Goal: Find specific page/section: Find specific page/section

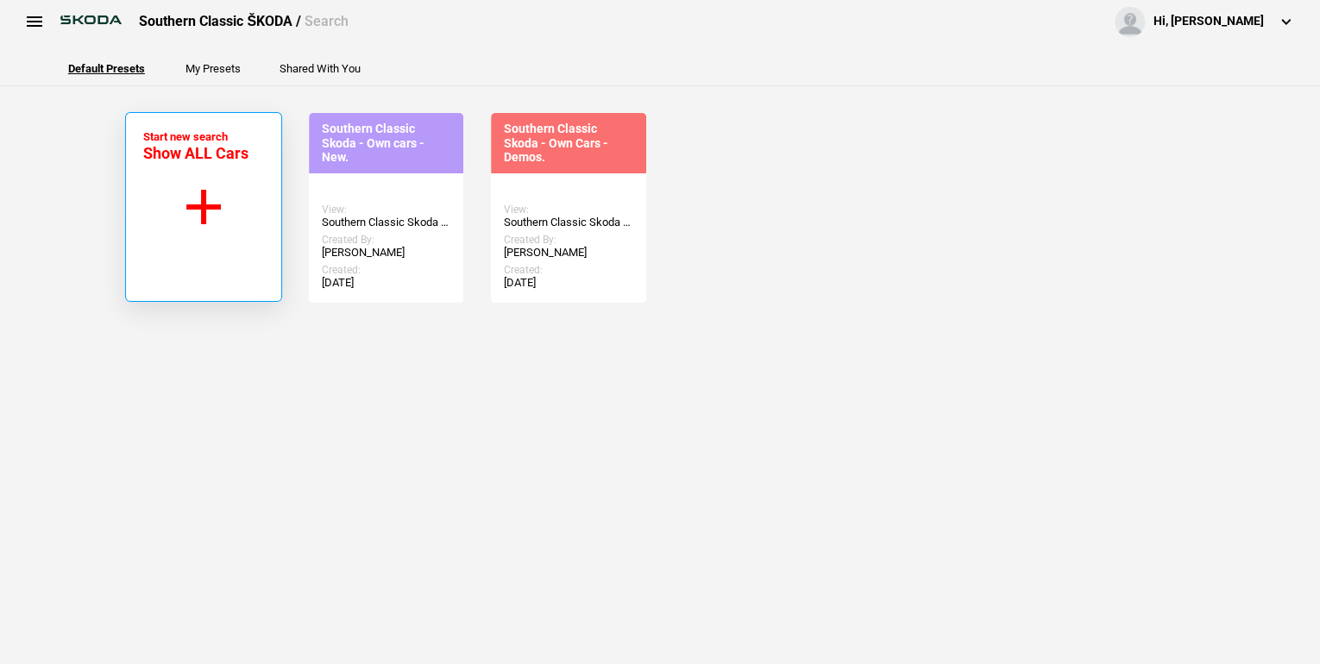
click at [207, 204] on button "Start new search Show ALL Cars" at bounding box center [203, 207] width 157 height 190
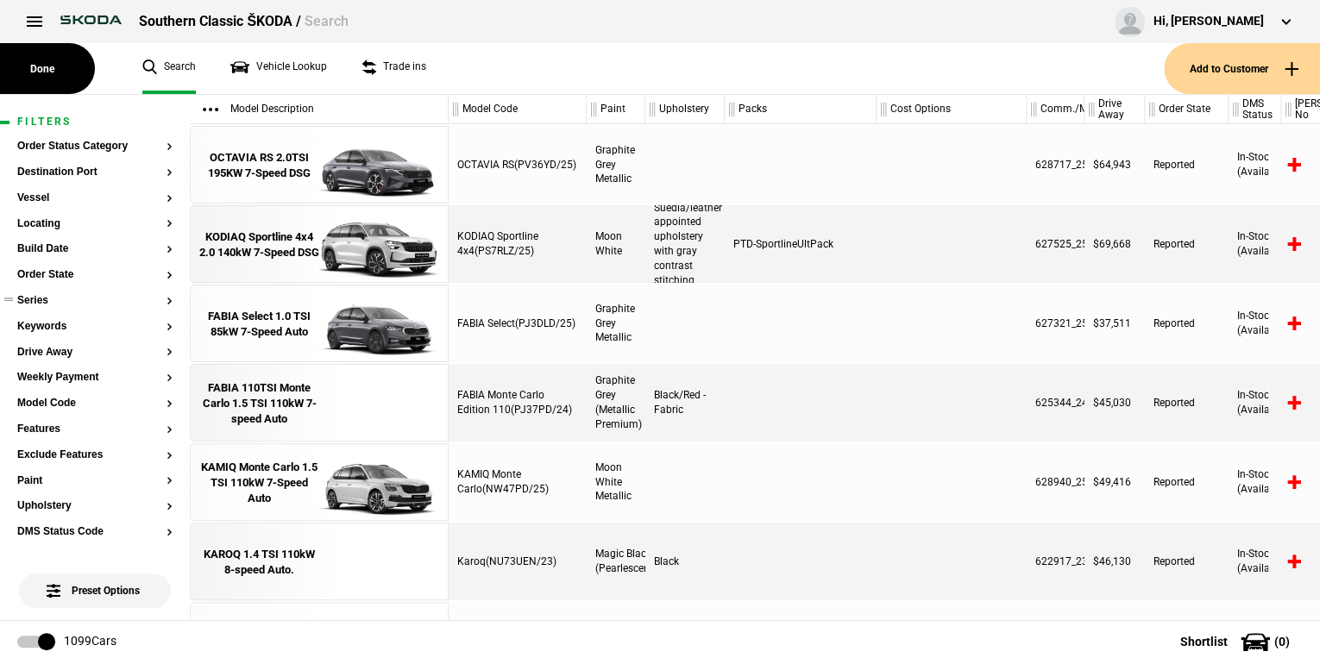
click at [161, 303] on button "Series" at bounding box center [94, 301] width 155 height 12
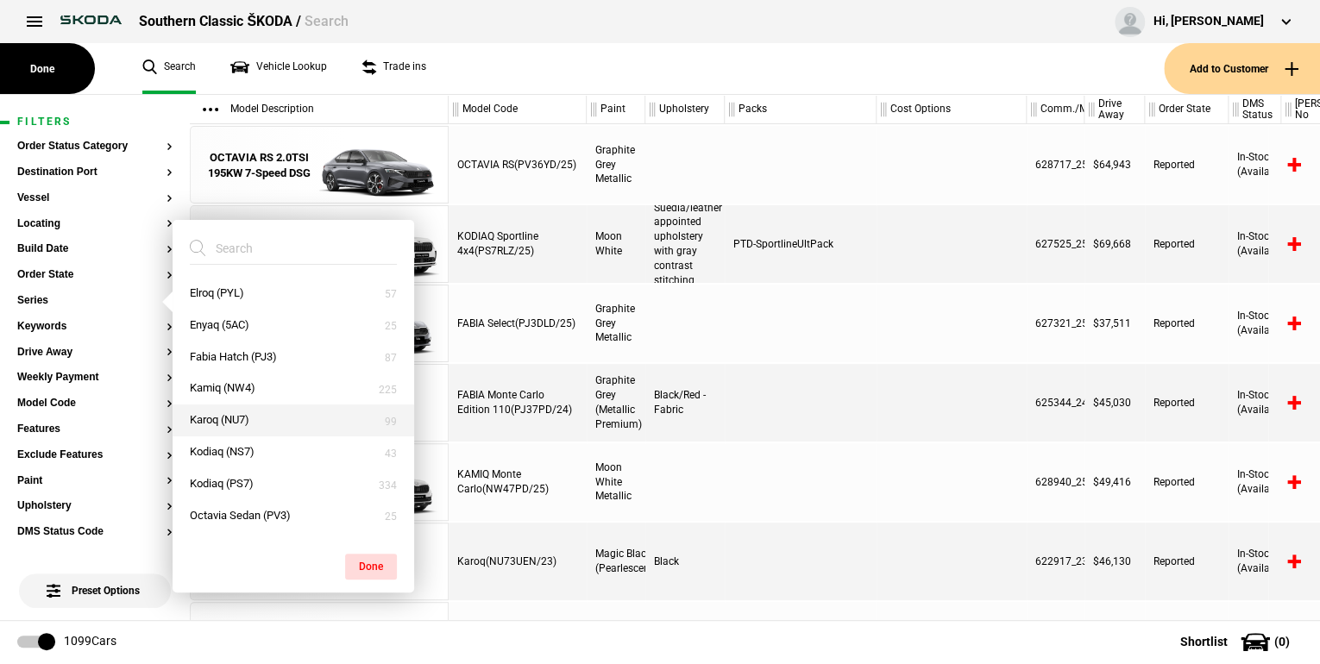
click at [231, 414] on button "Karoq (NU7)" at bounding box center [294, 421] width 242 height 32
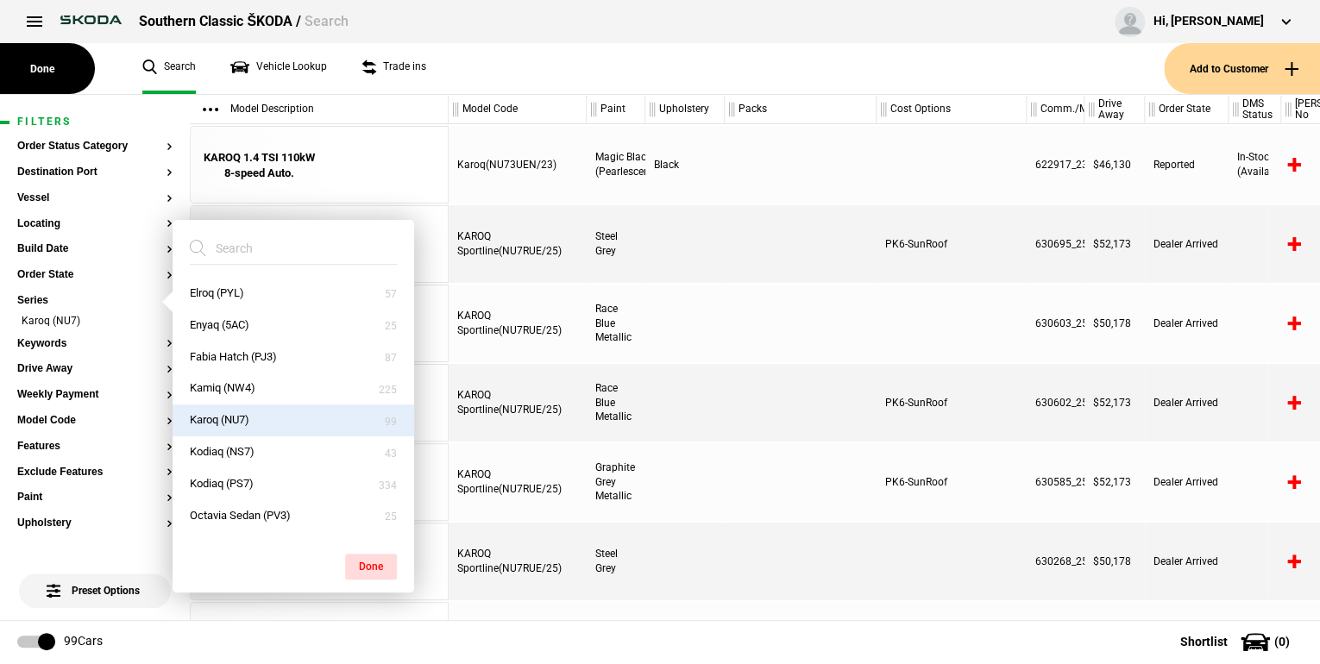
click at [363, 568] on button "Done" at bounding box center [371, 567] width 52 height 26
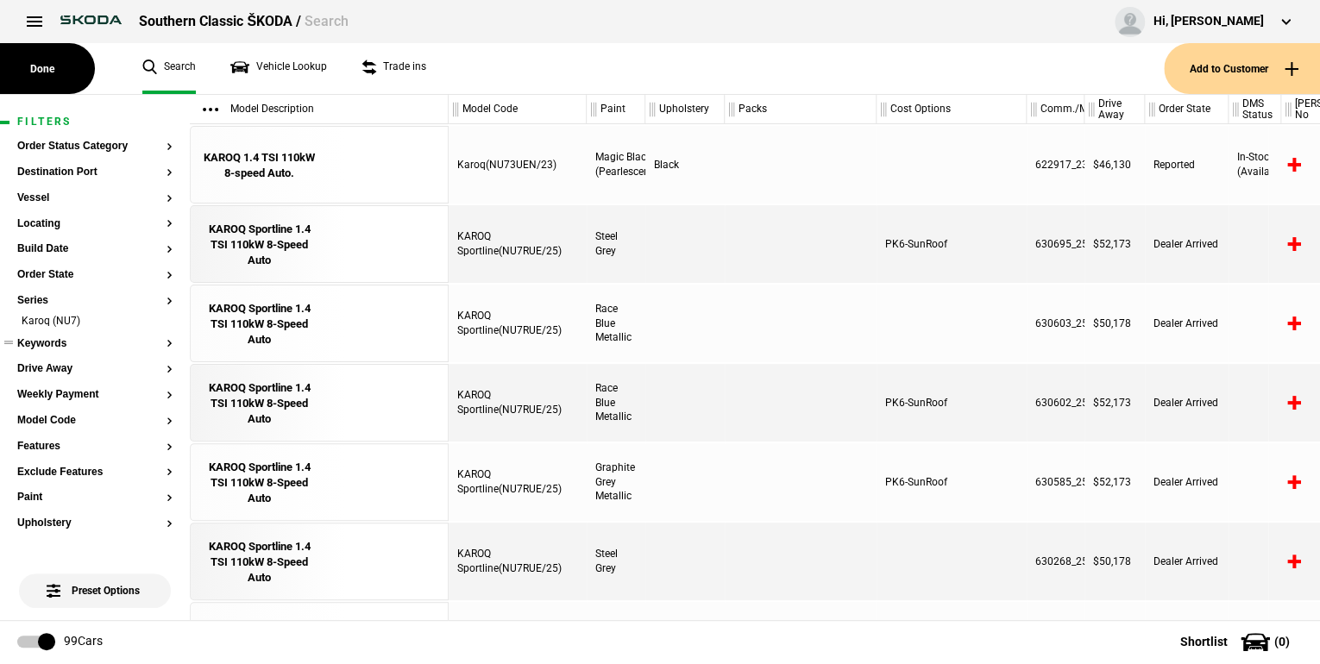
click at [155, 342] on button "Keywords" at bounding box center [94, 344] width 155 height 12
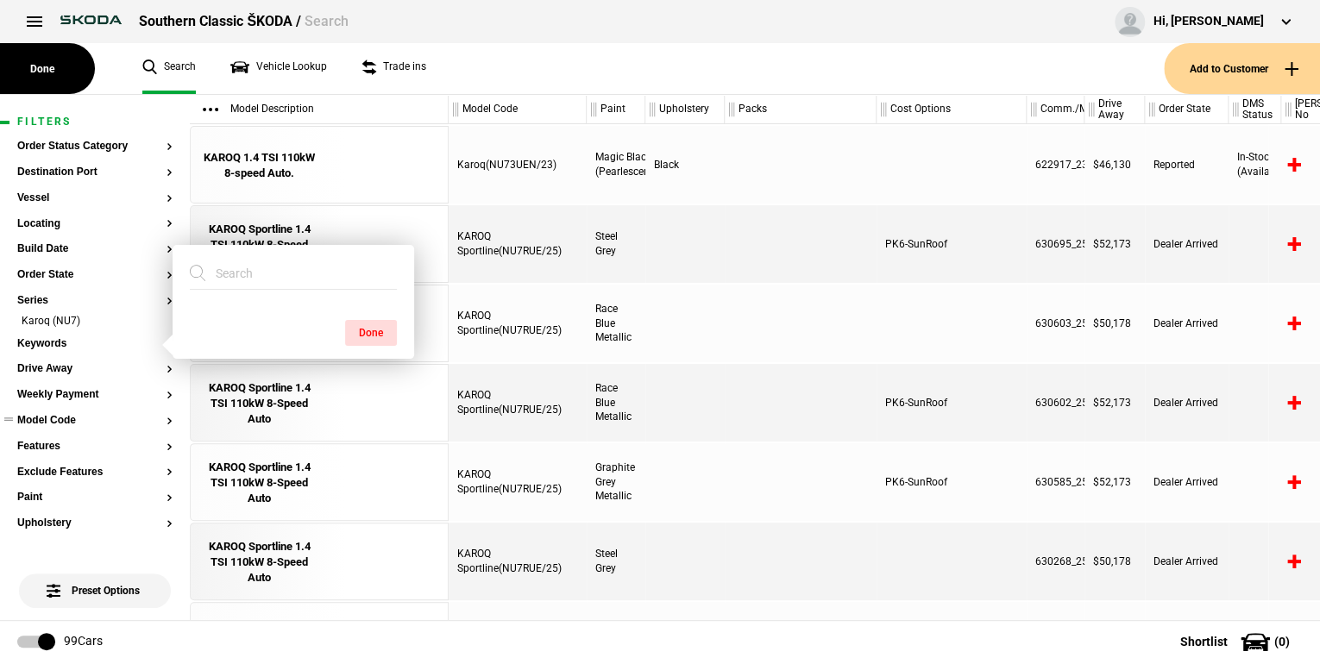
click at [158, 417] on button "Model Code" at bounding box center [94, 421] width 155 height 12
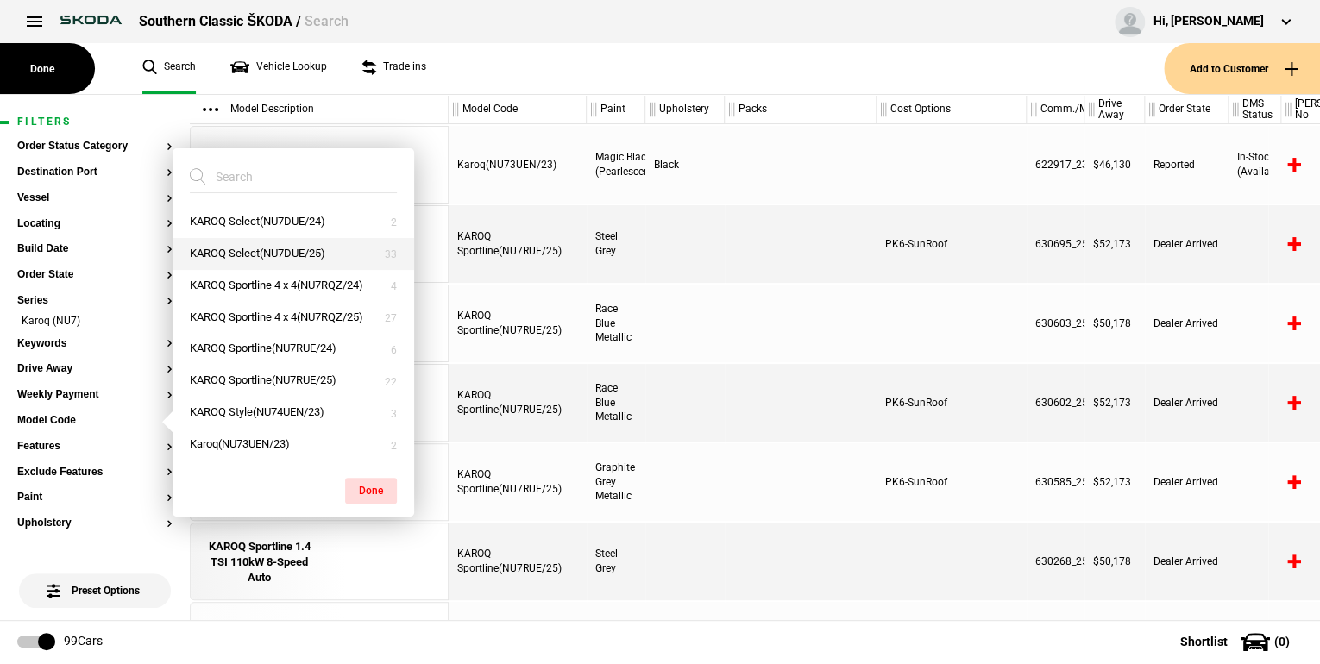
click at [286, 245] on button "KAROQ Select(NU7DUE/25)" at bounding box center [294, 254] width 242 height 32
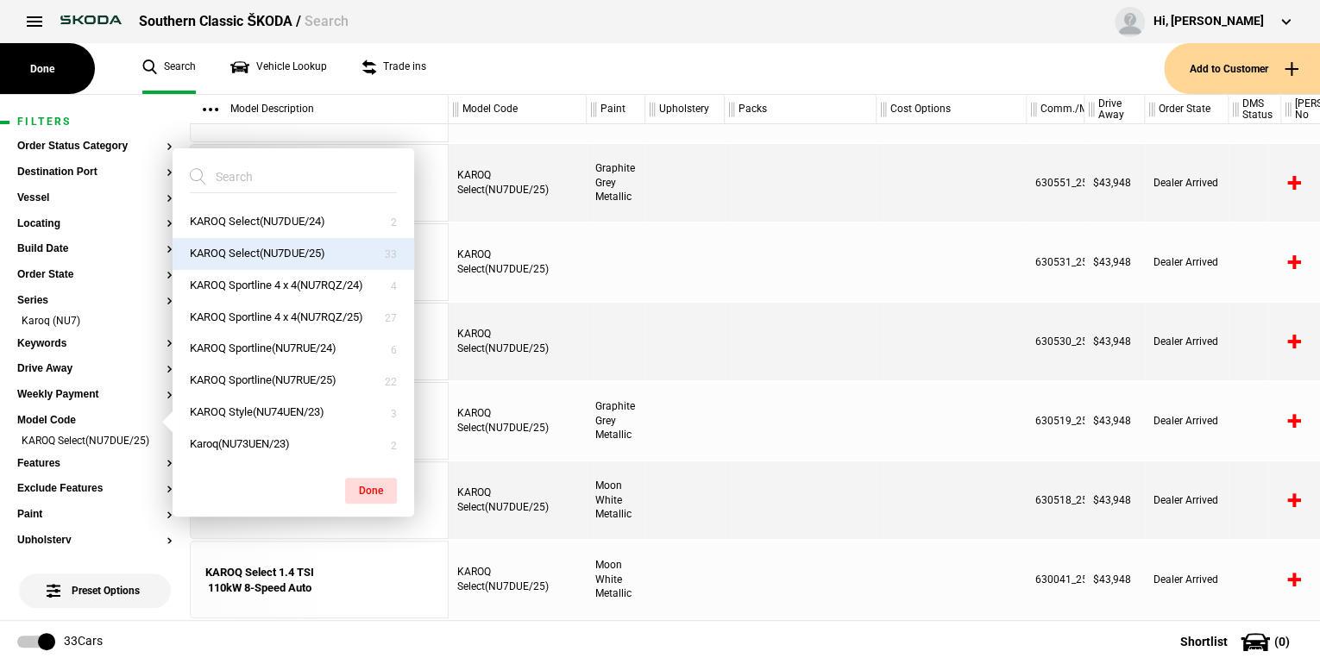
scroll to position [555, 0]
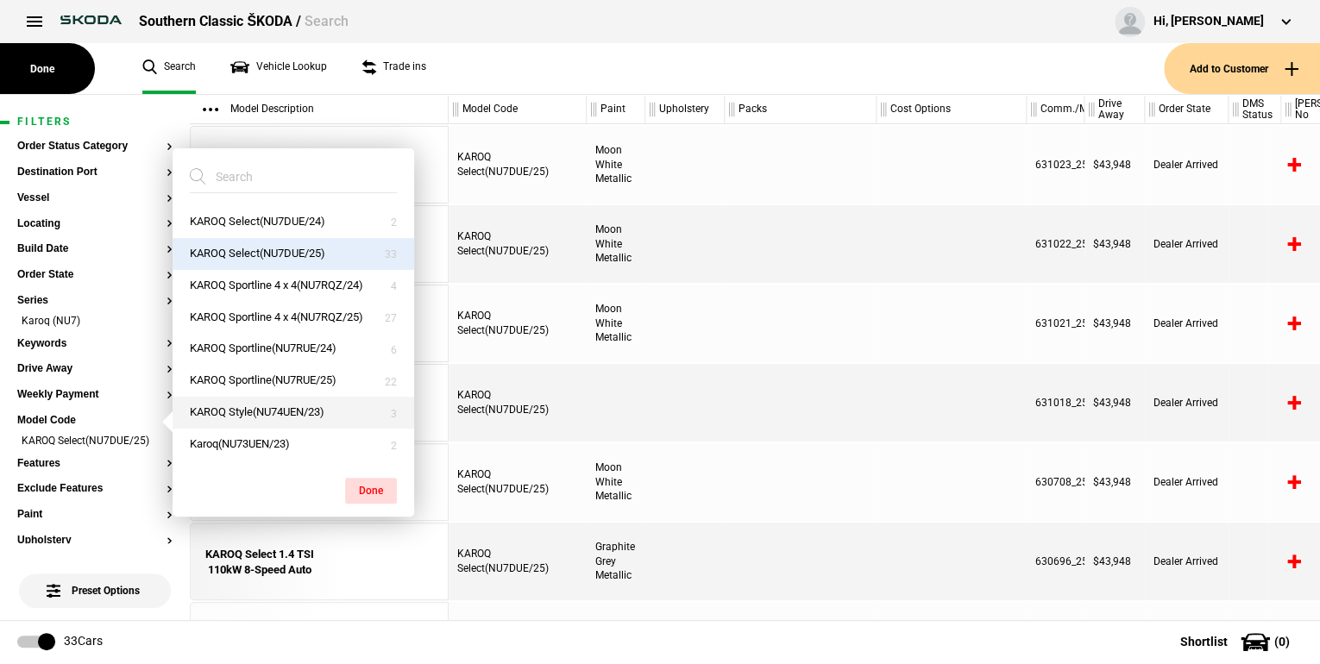
click at [301, 411] on button "KAROQ Style(NU74UEN/23)" at bounding box center [294, 413] width 242 height 32
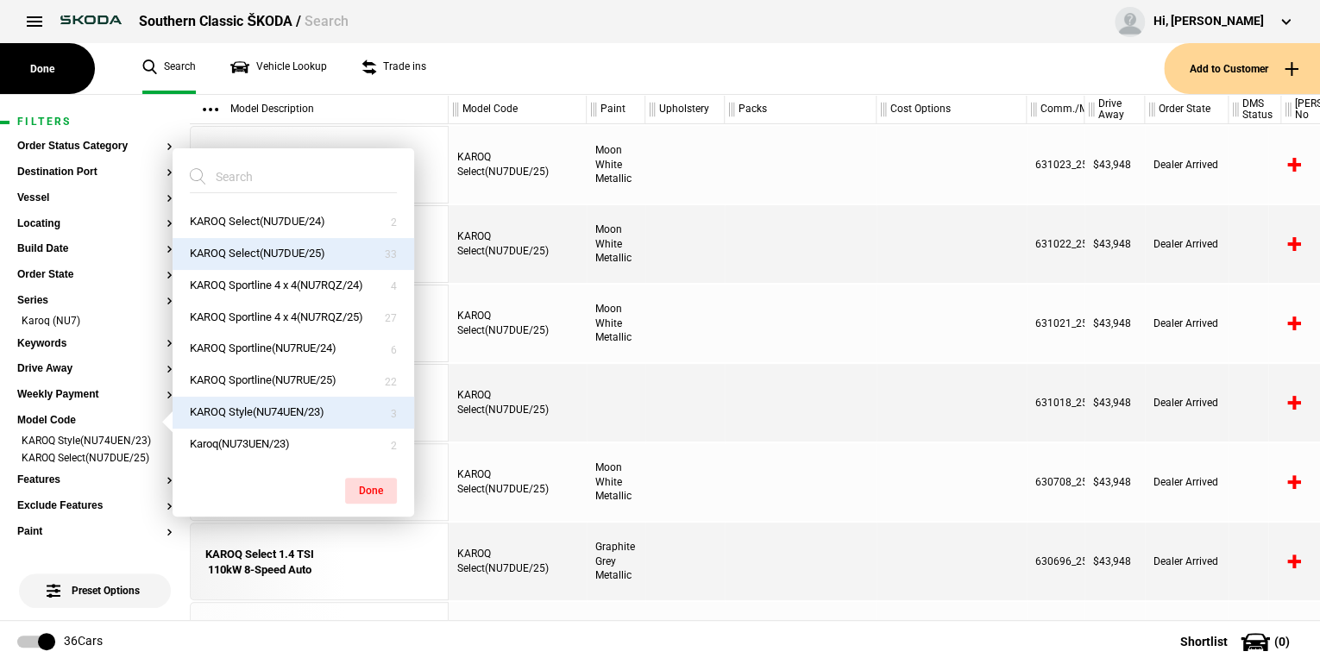
click at [317, 412] on button "KAROQ Style(NU74UEN/23)" at bounding box center [294, 413] width 242 height 32
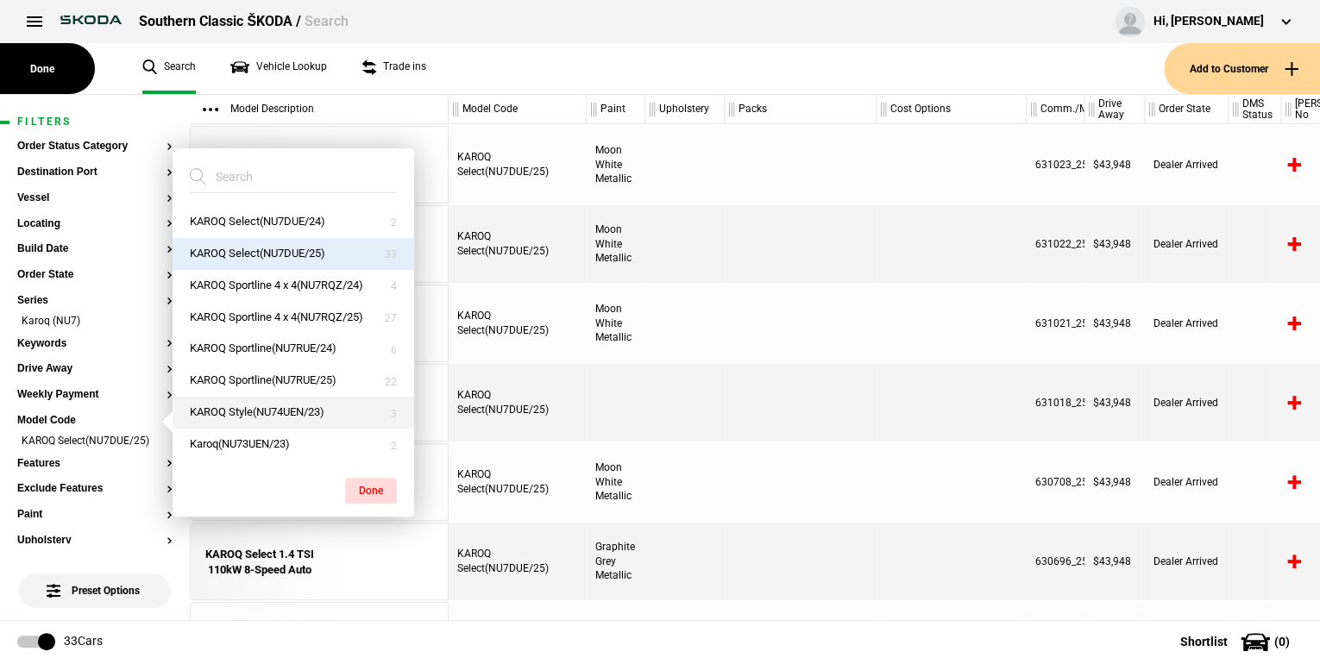
click at [317, 412] on button "KAROQ Style(NU74UEN/23)" at bounding box center [294, 413] width 242 height 32
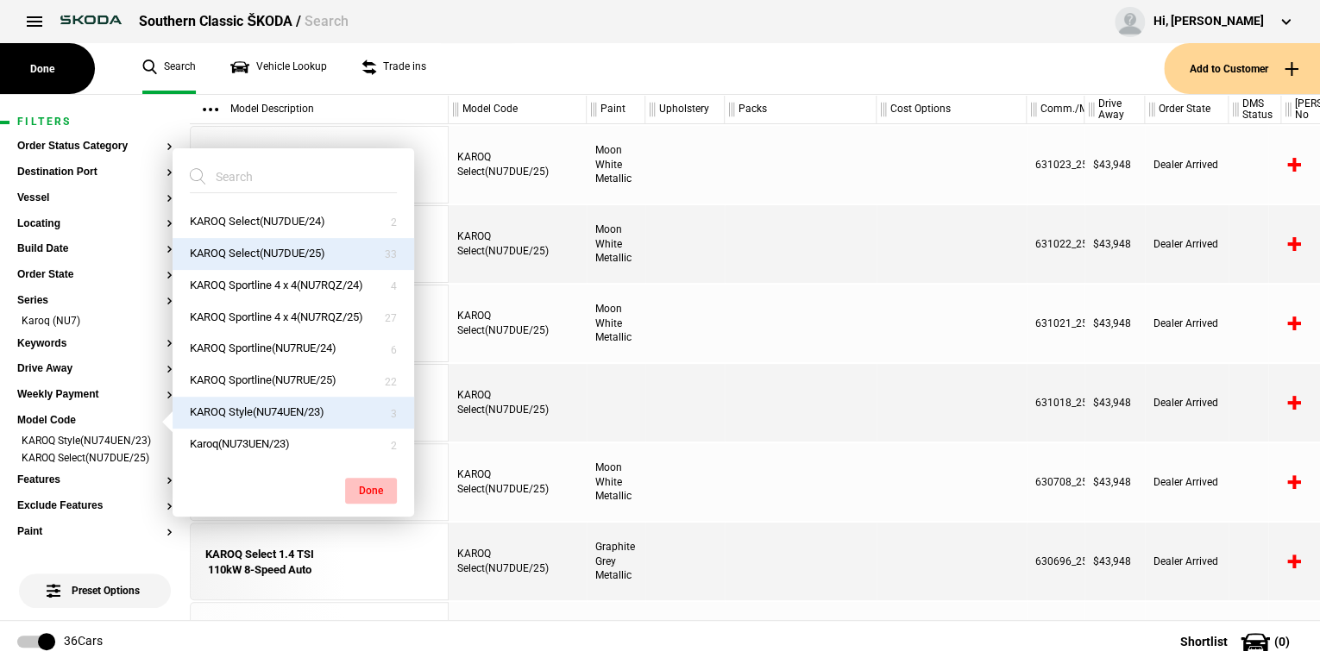
click at [359, 488] on button "Done" at bounding box center [371, 491] width 52 height 26
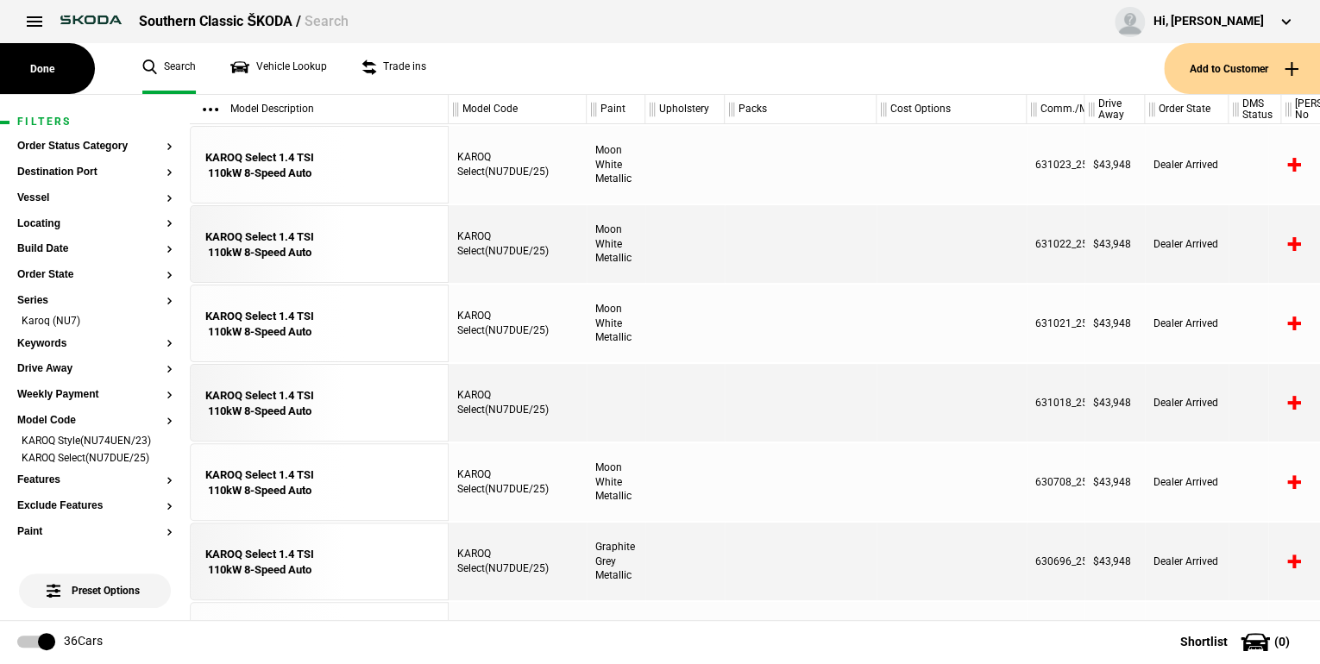
click at [163, 458] on article "Filters Order Status Category Destination Port Vessel Locating Build Date Order…" at bounding box center [95, 632] width 190 height 1074
click at [155, 458] on li "KAROQ Select(NU7DUE/25)" at bounding box center [94, 459] width 155 height 17
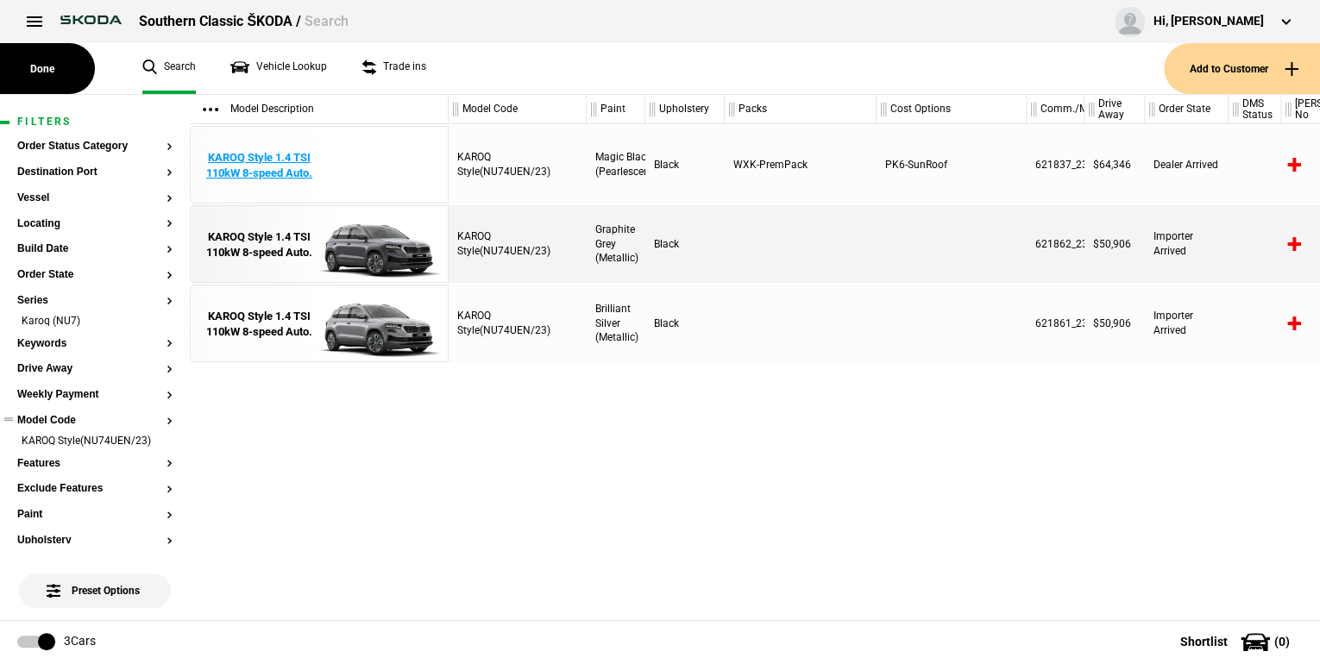
click at [242, 159] on div "KAROQ Style 1.4 TSI 110kW 8-speed Auto." at bounding box center [259, 165] width 120 height 31
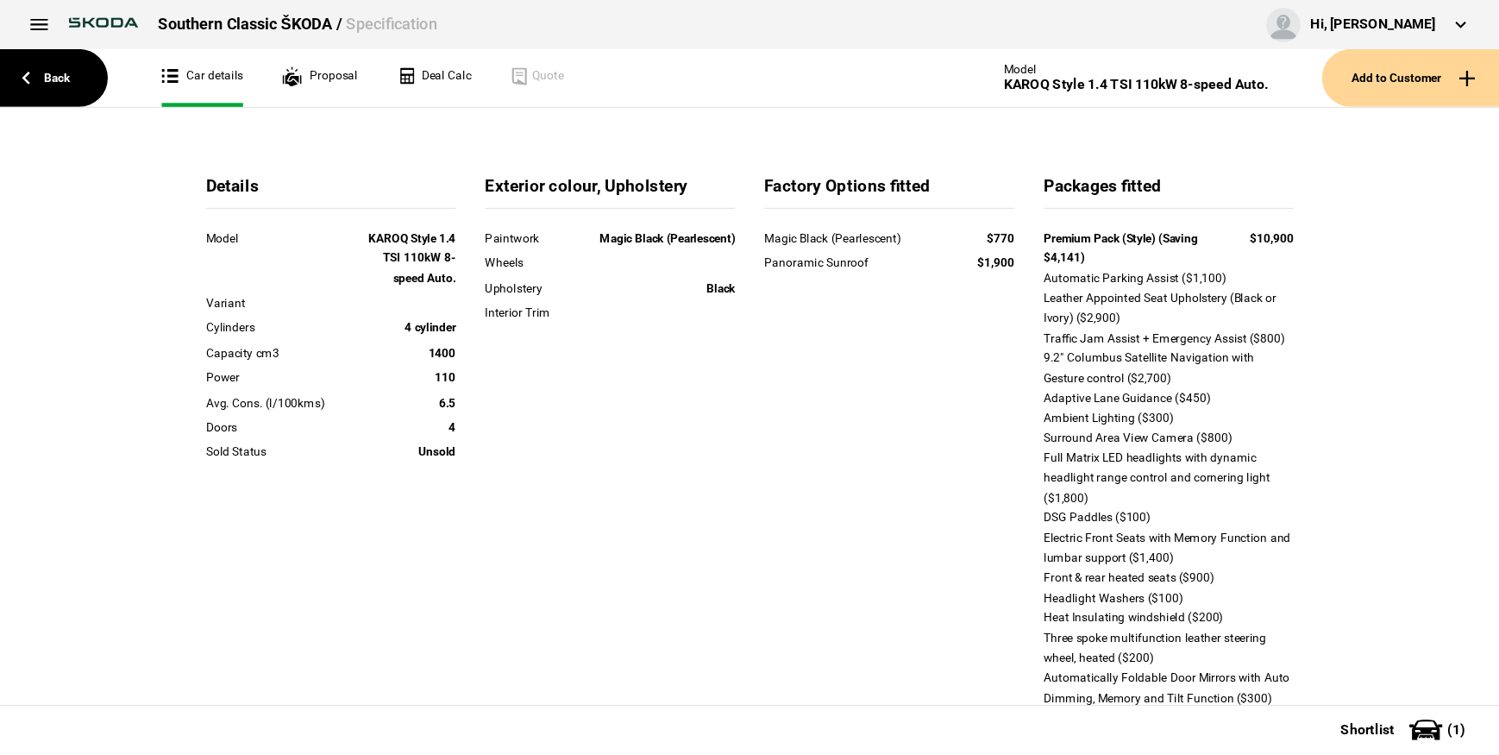
scroll to position [69, 0]
